Goal: Navigation & Orientation: Find specific page/section

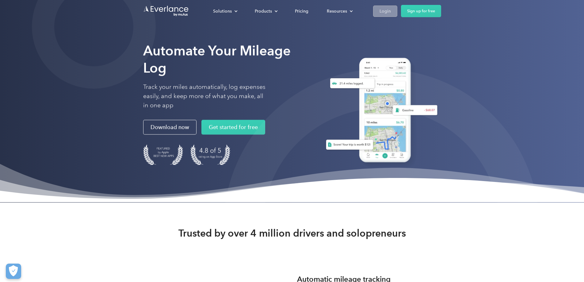
click at [391, 8] on div "Login" at bounding box center [384, 11] width 11 height 8
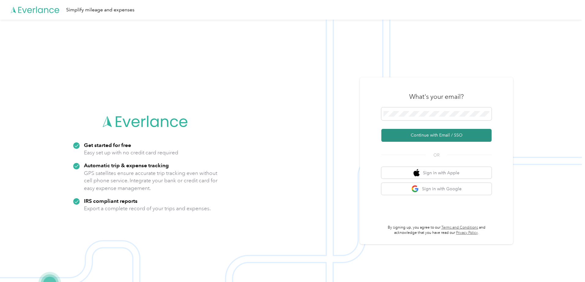
click at [445, 137] on button "Continue with Email / SSO" at bounding box center [437, 135] width 110 height 13
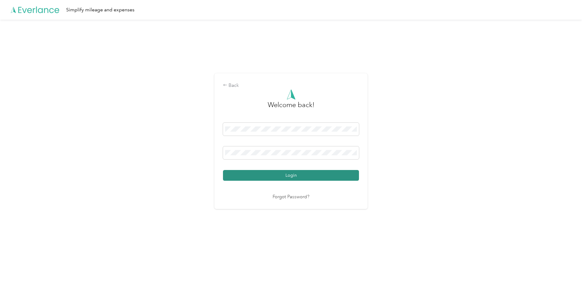
click at [276, 178] on button "Login" at bounding box center [291, 175] width 136 height 11
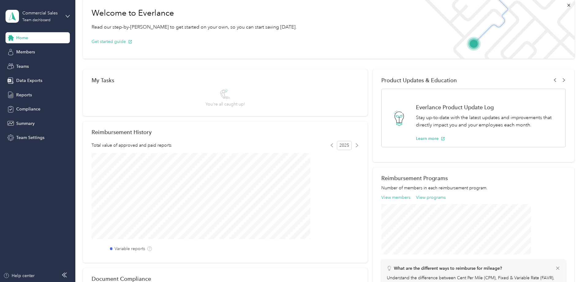
scroll to position [22, 0]
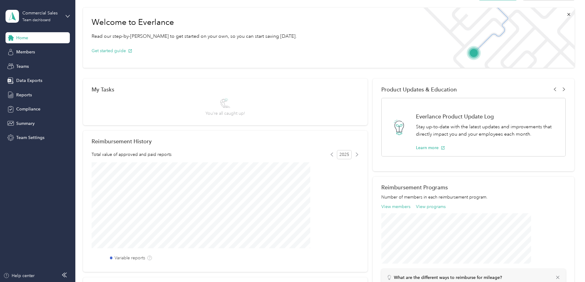
click at [64, 14] on div "Commercial Sales Team dashboard" at bounding box center [38, 16] width 64 height 21
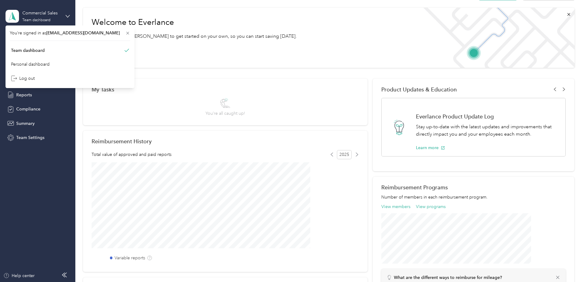
click at [64, 14] on div "Commercial Sales Team dashboard" at bounding box center [38, 16] width 64 height 21
